Goal: Information Seeking & Learning: Learn about a topic

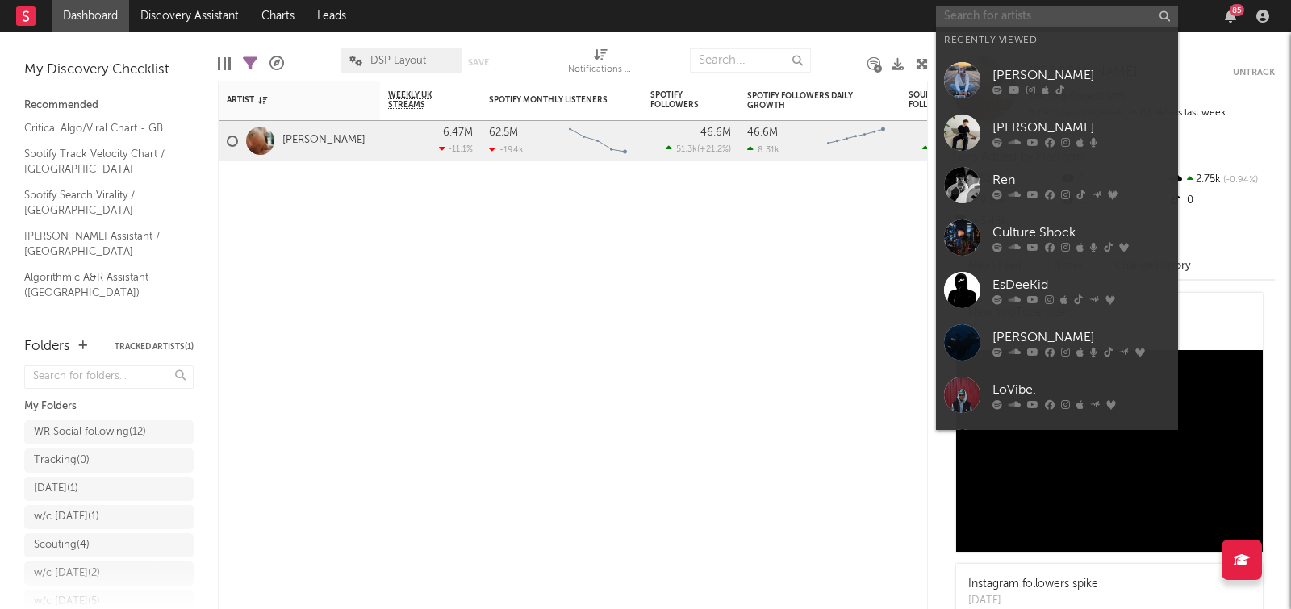
click at [1043, 10] on input "text" at bounding box center [1057, 16] width 242 height 20
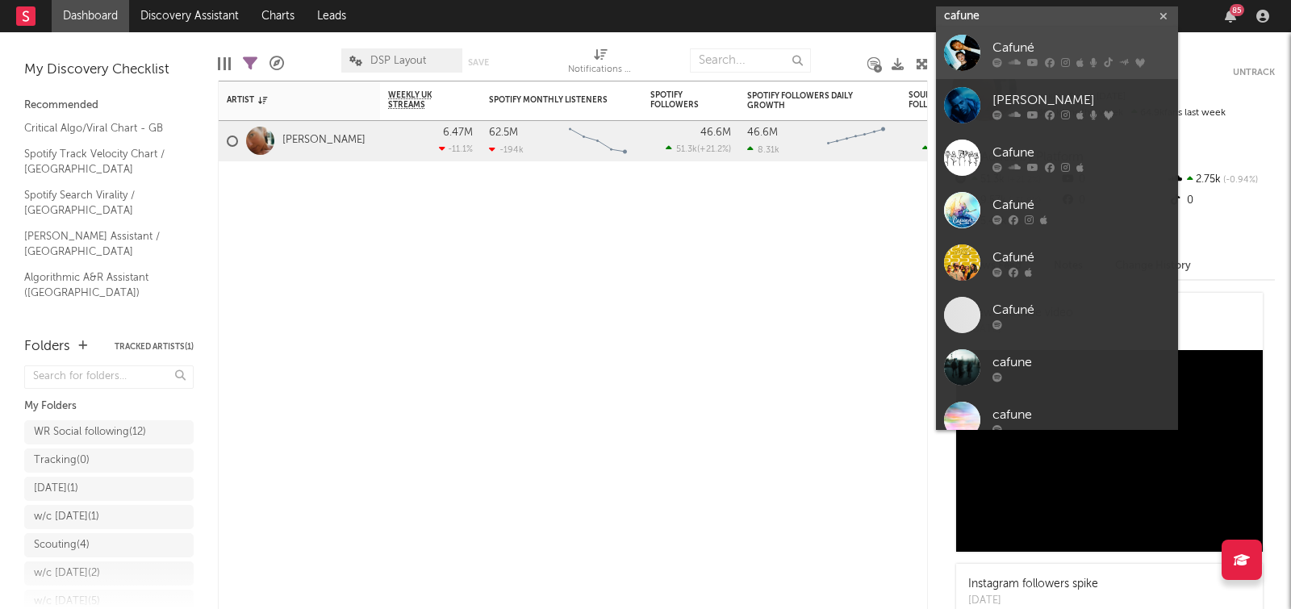
type input "cafune"
click at [973, 48] on div at bounding box center [962, 53] width 36 height 36
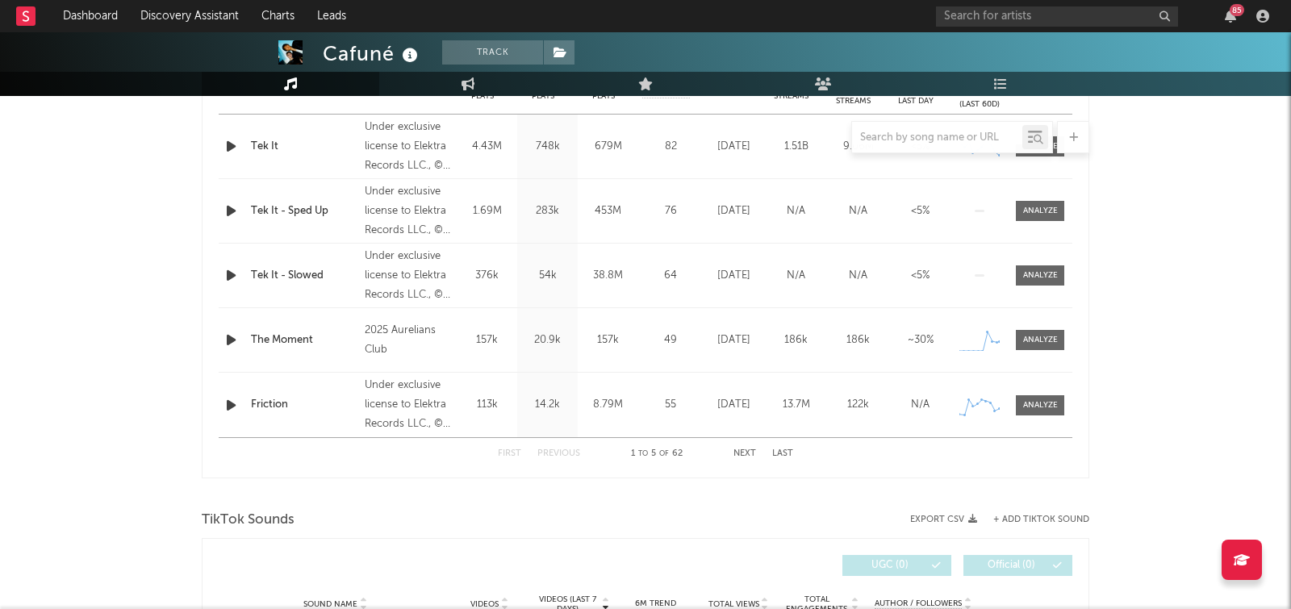
select select "6m"
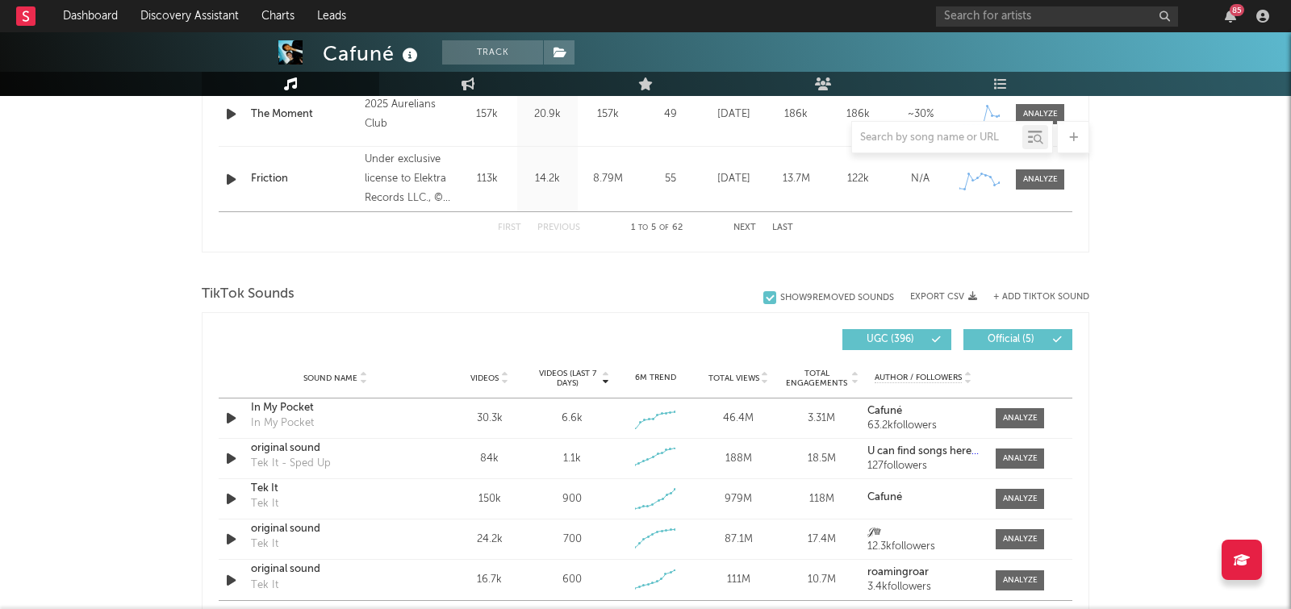
scroll to position [968, 0]
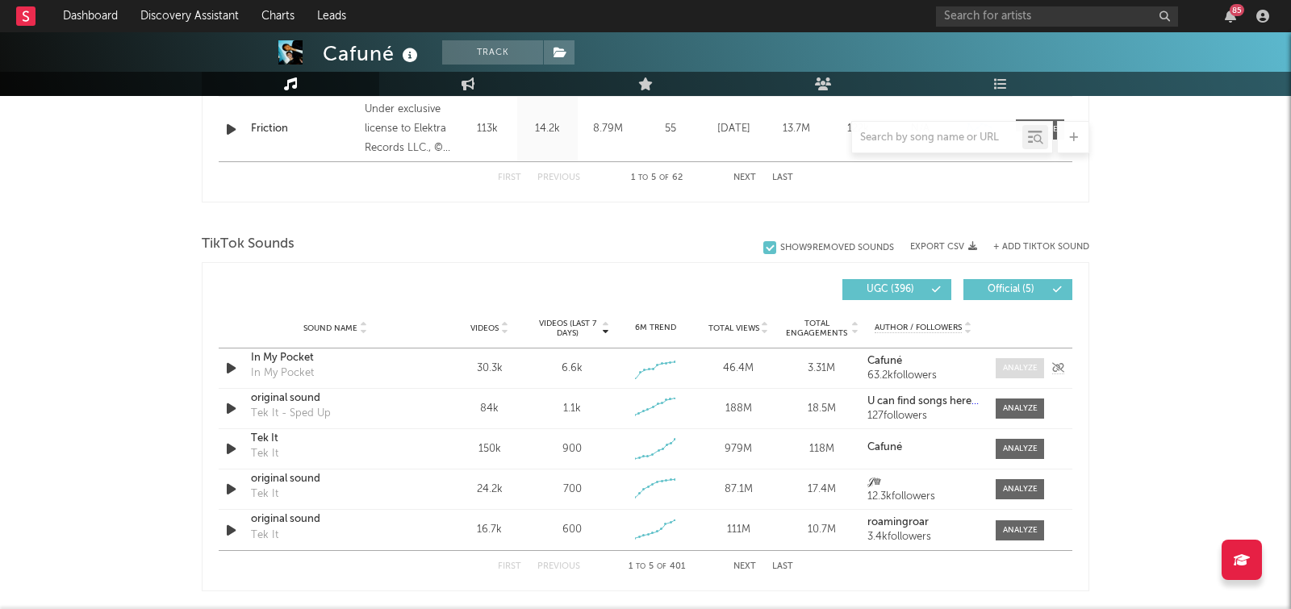
click at [1000, 371] on span at bounding box center [1020, 368] width 48 height 20
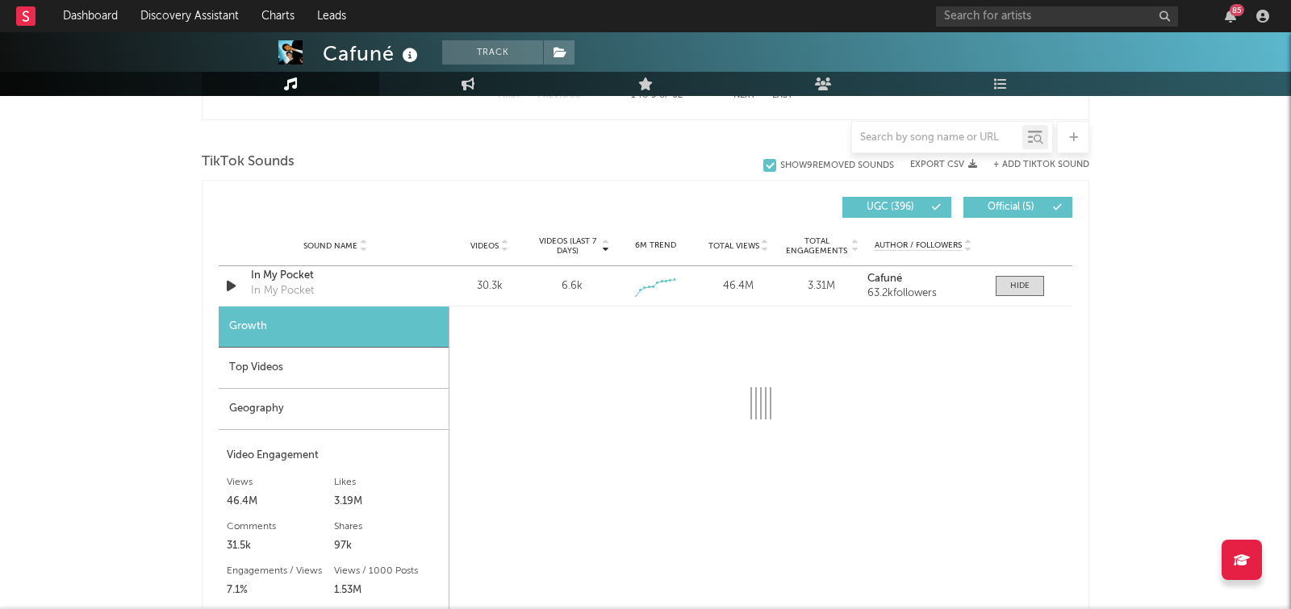
select select "1w"
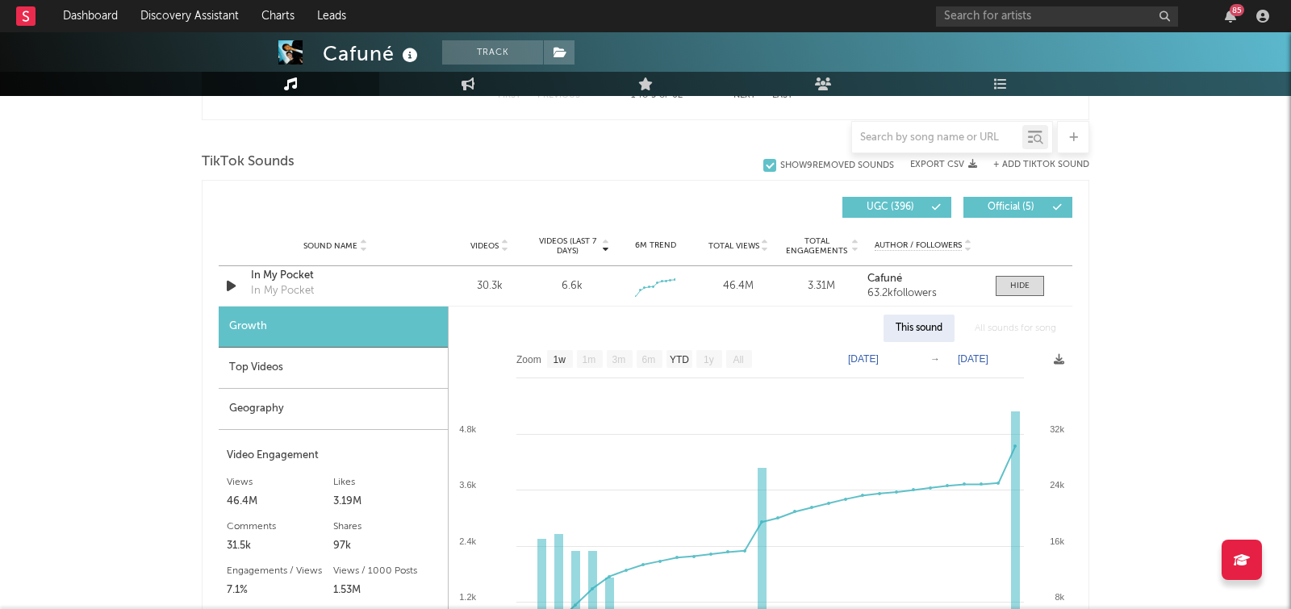
scroll to position [1089, 0]
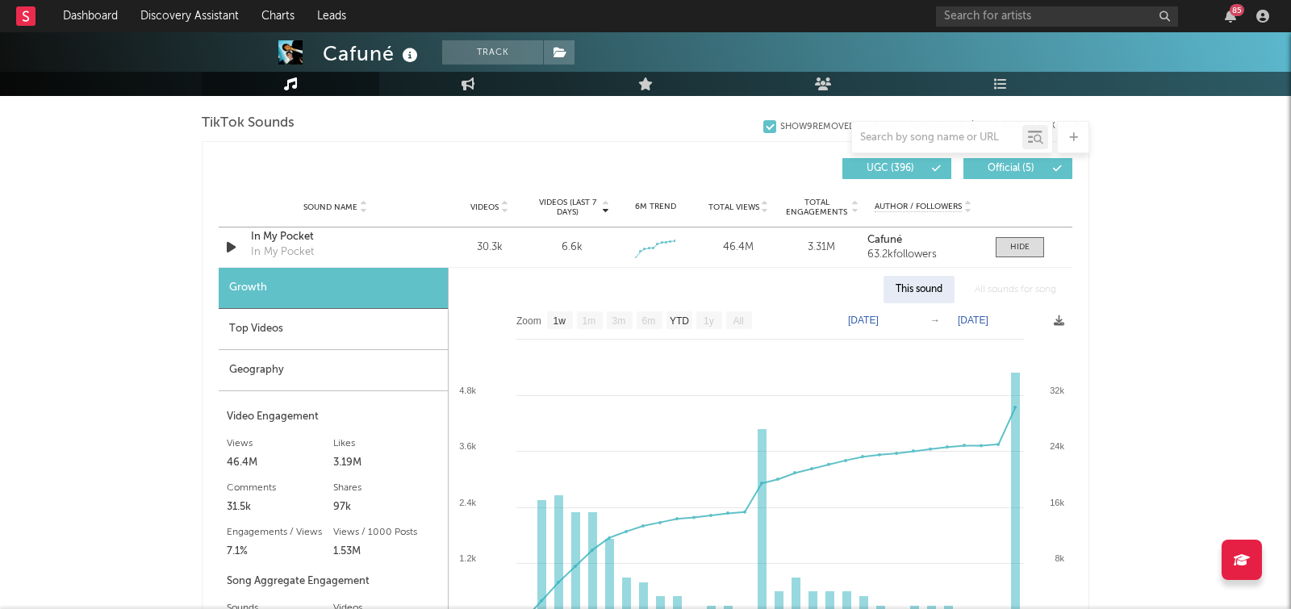
click at [358, 326] on div "Top Videos" at bounding box center [333, 329] width 229 height 41
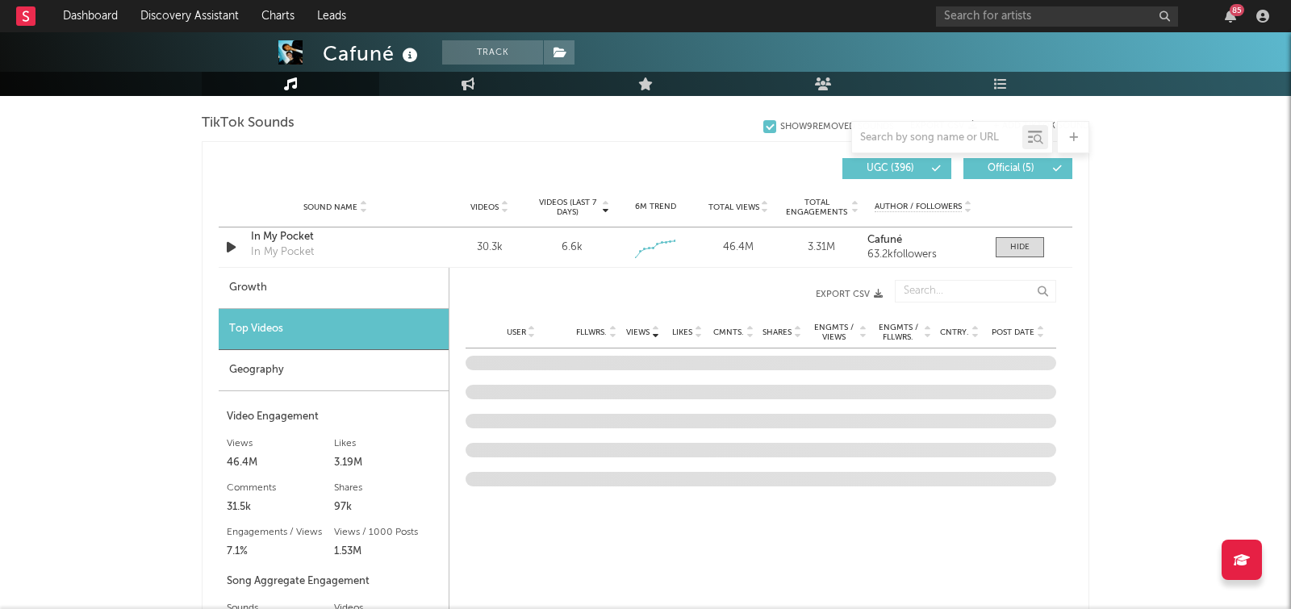
click at [1036, 333] on icon at bounding box center [1040, 336] width 8 height 6
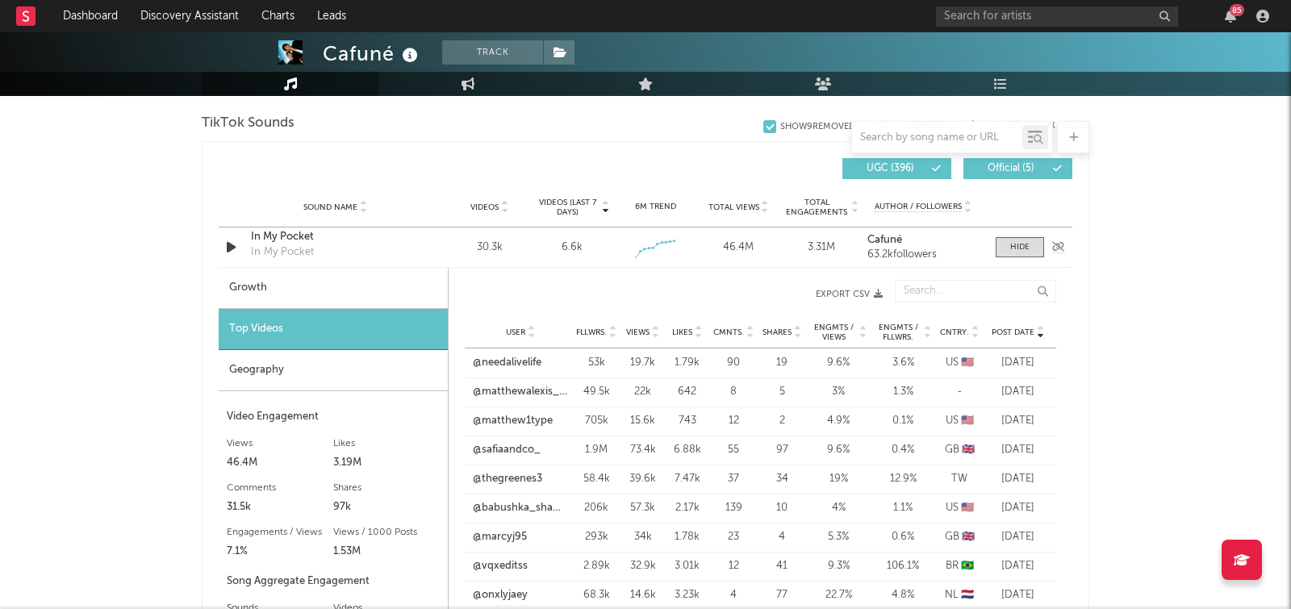
click at [277, 237] on div "In My Pocket" at bounding box center [335, 237] width 169 height 16
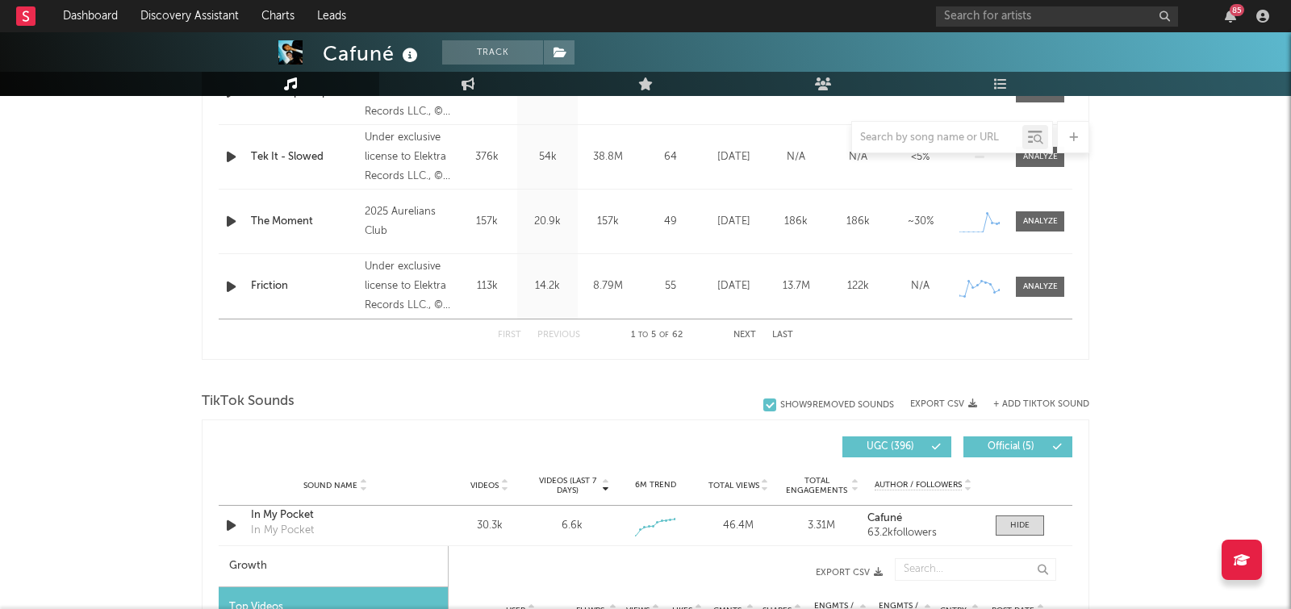
scroll to position [1063, 0]
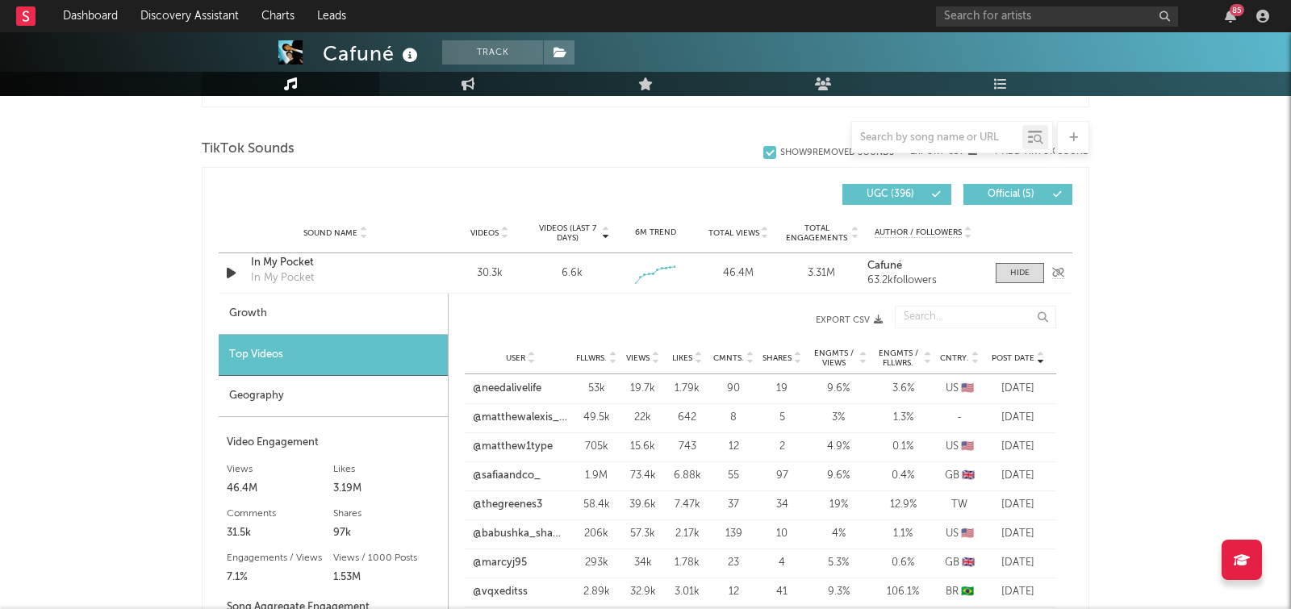
click at [287, 255] on div "In My Pocket" at bounding box center [335, 263] width 169 height 16
